Goal: Information Seeking & Learning: Understand process/instructions

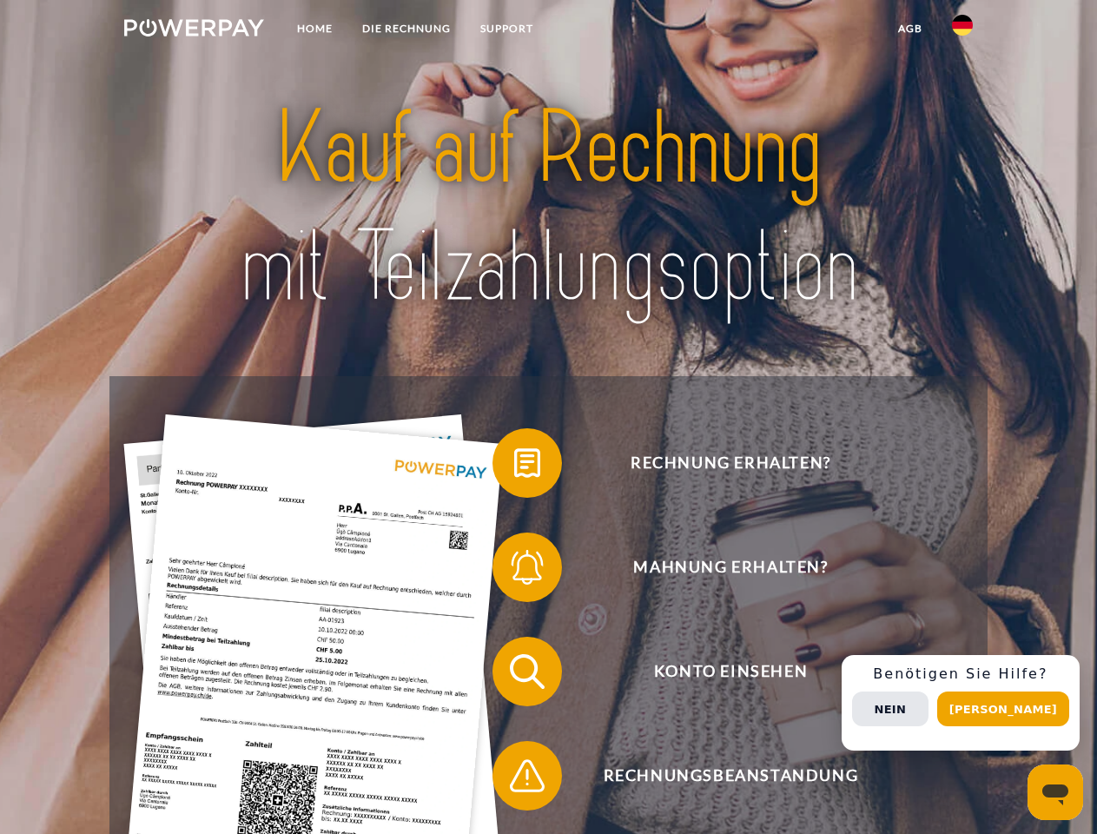
click at [194, 30] on img at bounding box center [194, 27] width 140 height 17
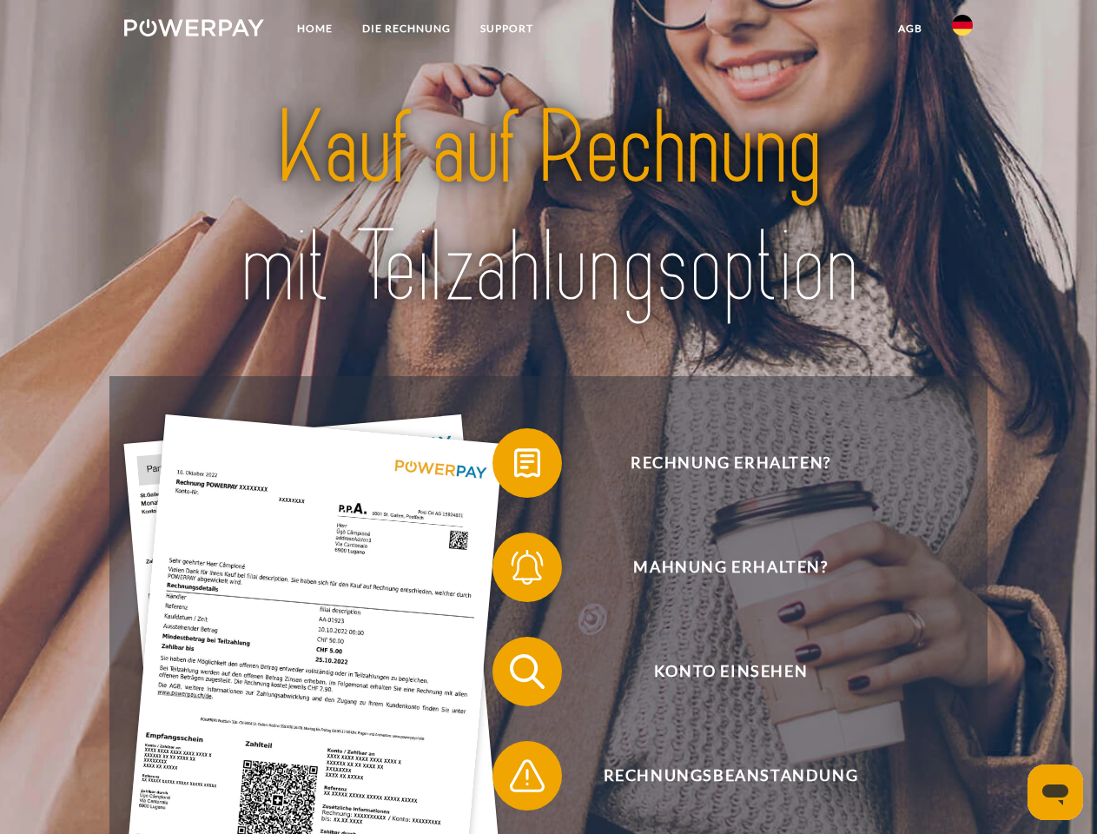
click at [962, 30] on img at bounding box center [962, 25] width 21 height 21
click at [909, 29] on link "agb" at bounding box center [910, 28] width 54 height 31
click at [514, 466] on span at bounding box center [501, 462] width 87 height 87
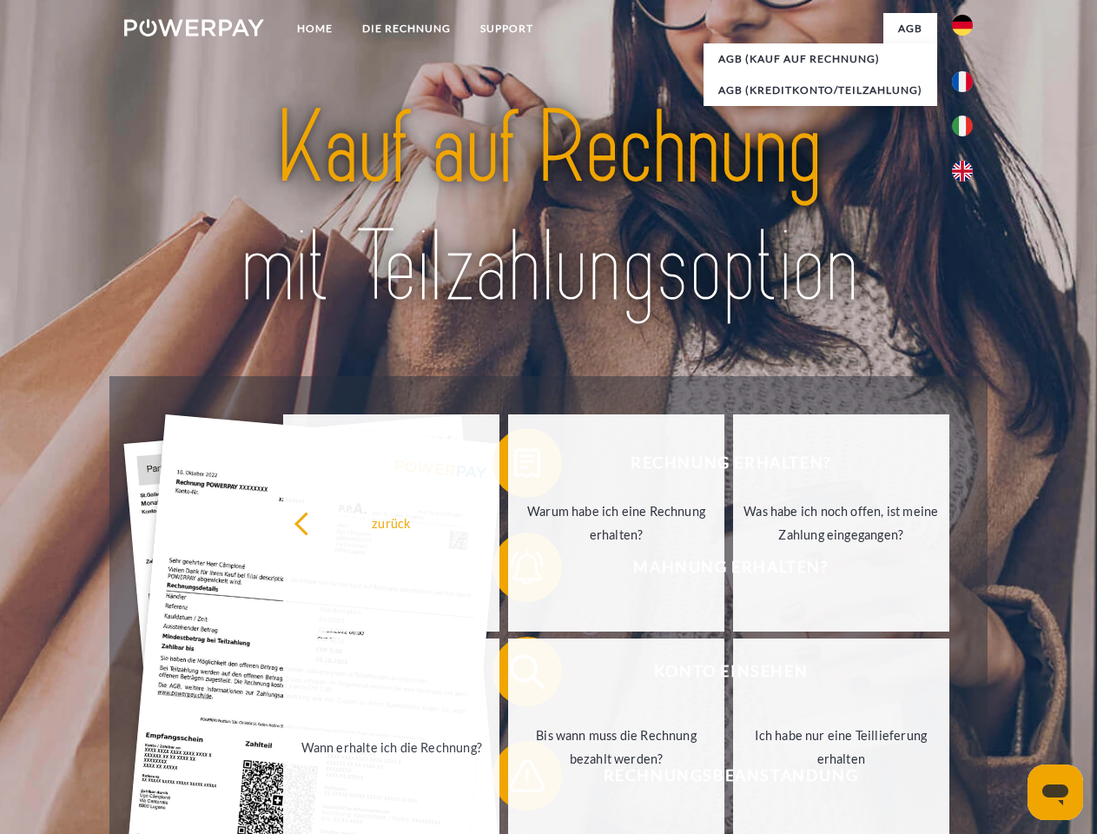
click at [514, 571] on div "Rechnung erhalten? Mahnung erhalten? Konto einsehen" at bounding box center [547, 723] width 877 height 695
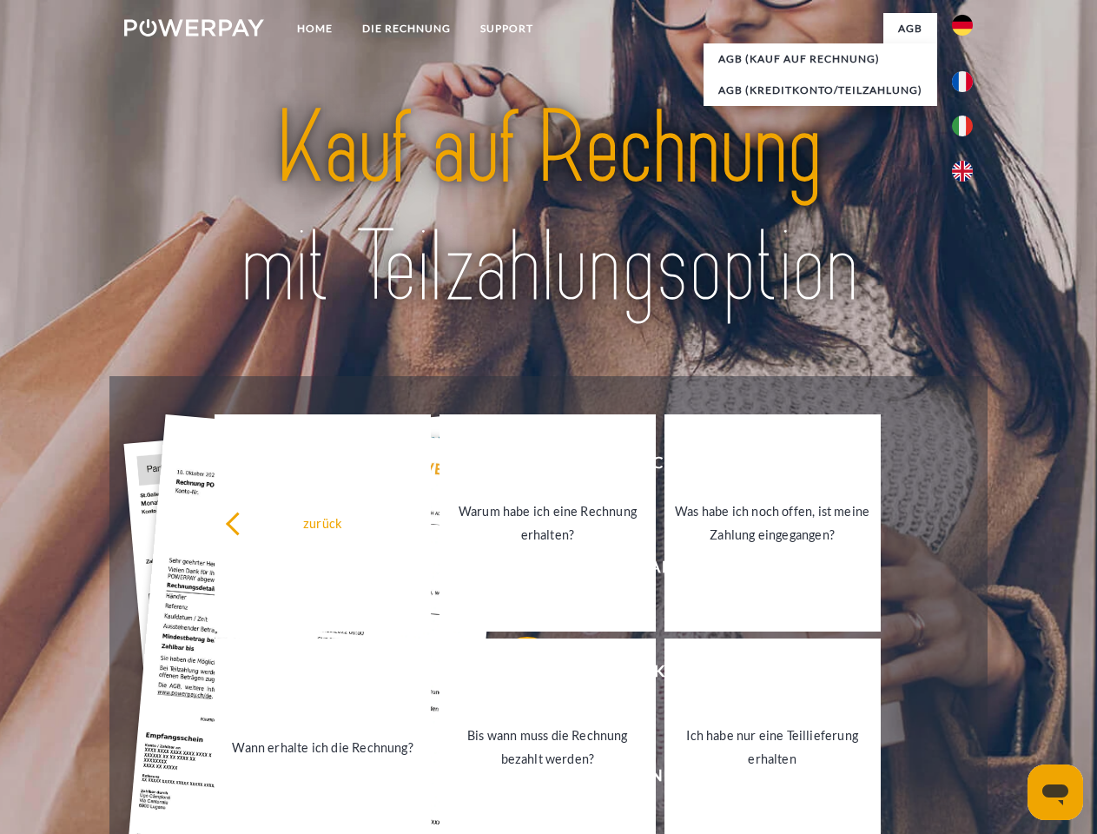
click at [514, 675] on link "Bis wann muss die Rechnung bezahlt werden?" at bounding box center [547, 746] width 216 height 217
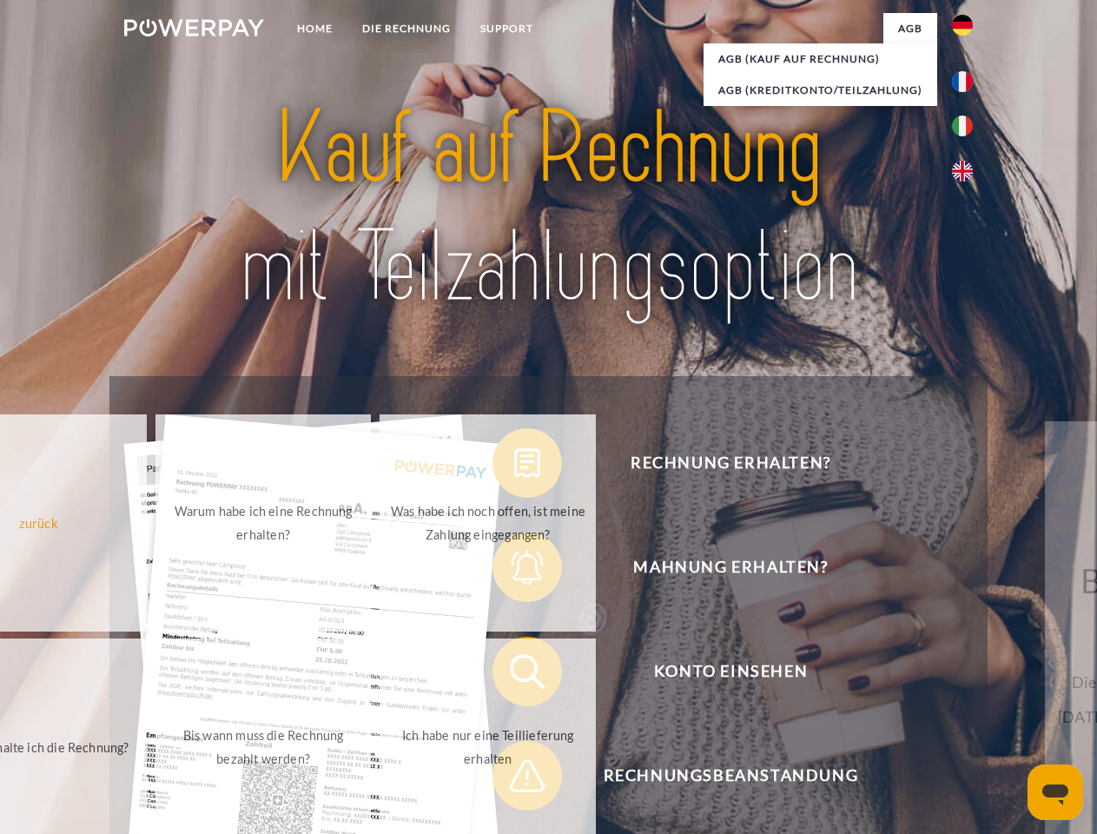
click at [514, 779] on span at bounding box center [501, 775] width 87 height 87
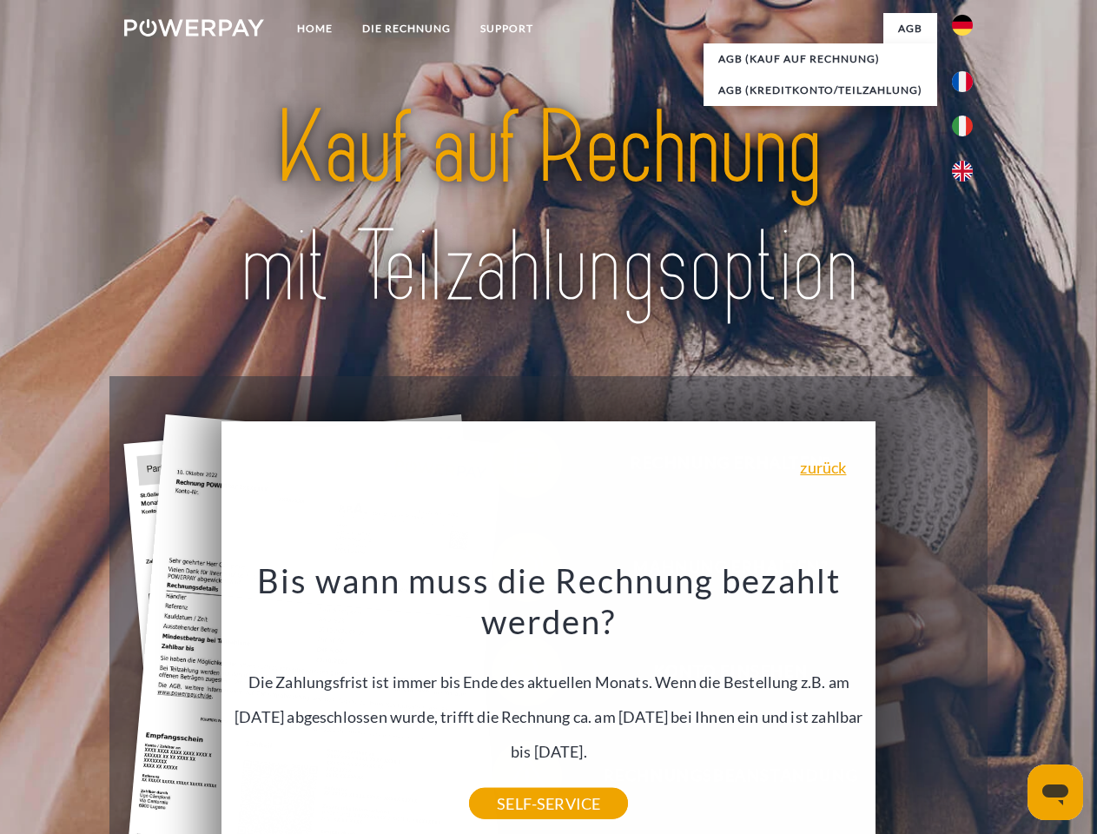
click at [967, 703] on div "Rechnung erhalten? Mahnung erhalten? Konto einsehen" at bounding box center [547, 723] width 877 height 695
click at [924, 706] on span "Konto einsehen" at bounding box center [731, 671] width 426 height 69
click at [1009, 709] on header "Home DIE RECHNUNG SUPPORT" at bounding box center [548, 599] width 1097 height 1199
